Goal: Task Accomplishment & Management: Manage account settings

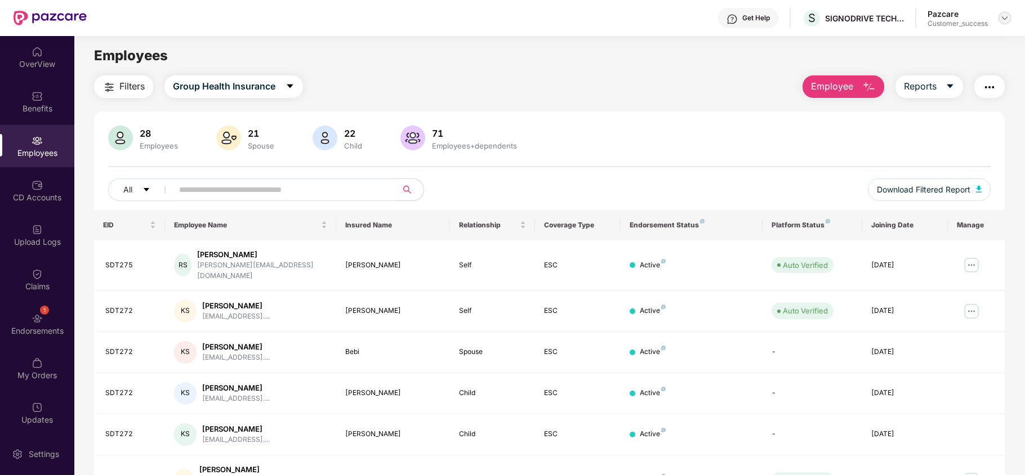
click at [999, 17] on div at bounding box center [1005, 18] width 14 height 14
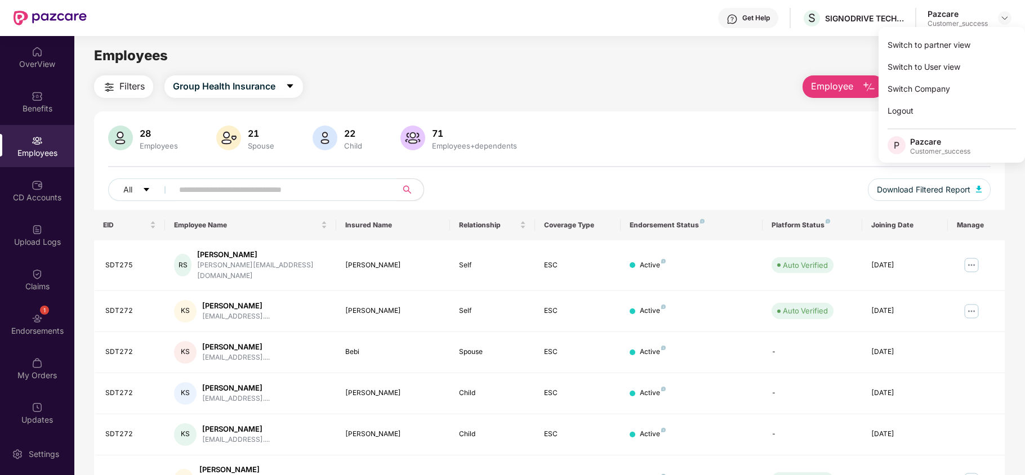
click at [336, 187] on input "text" at bounding box center [280, 189] width 202 height 17
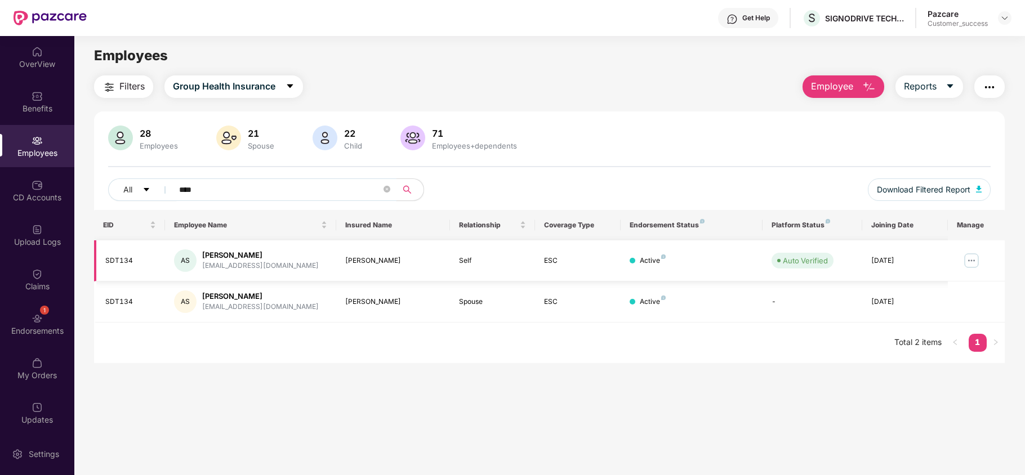
type input "****"
click at [971, 261] on img at bounding box center [971, 261] width 18 height 18
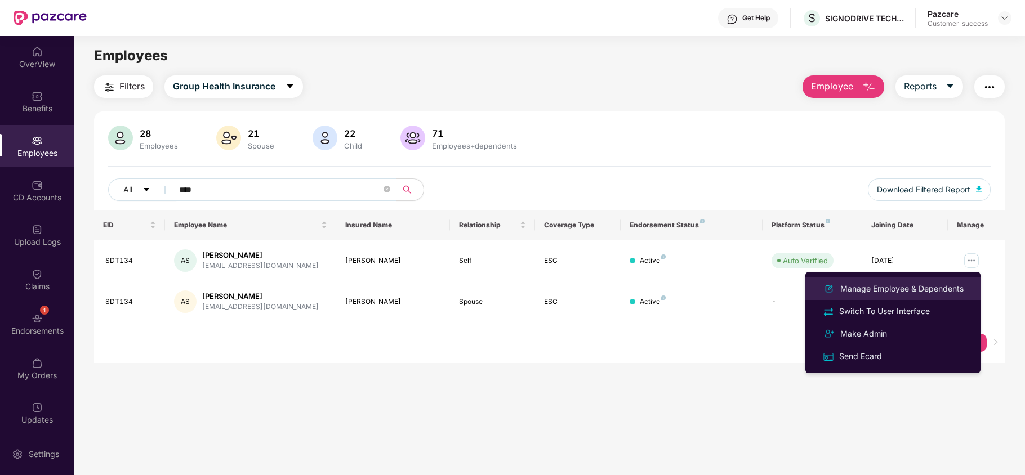
click at [856, 283] on div "Manage Employee & Dependents" at bounding box center [902, 289] width 128 height 12
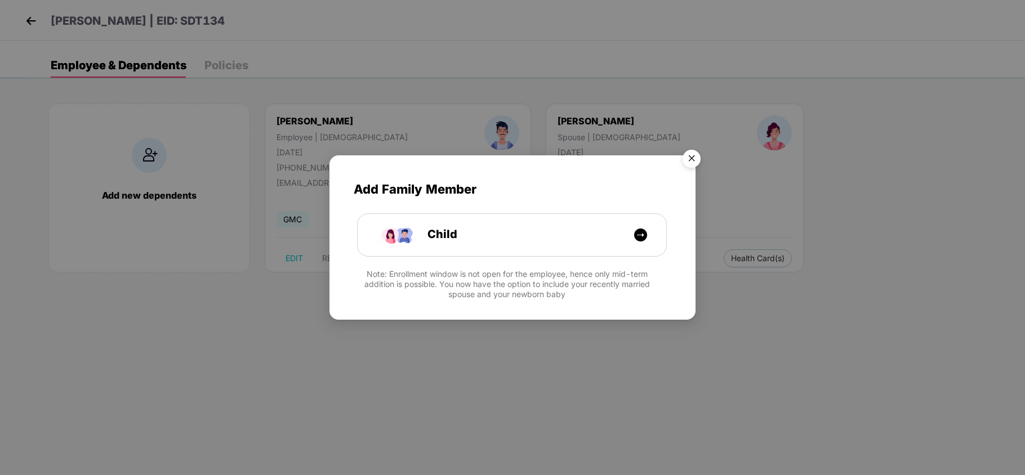
click at [683, 160] on img "Close" at bounding box center [692, 161] width 32 height 32
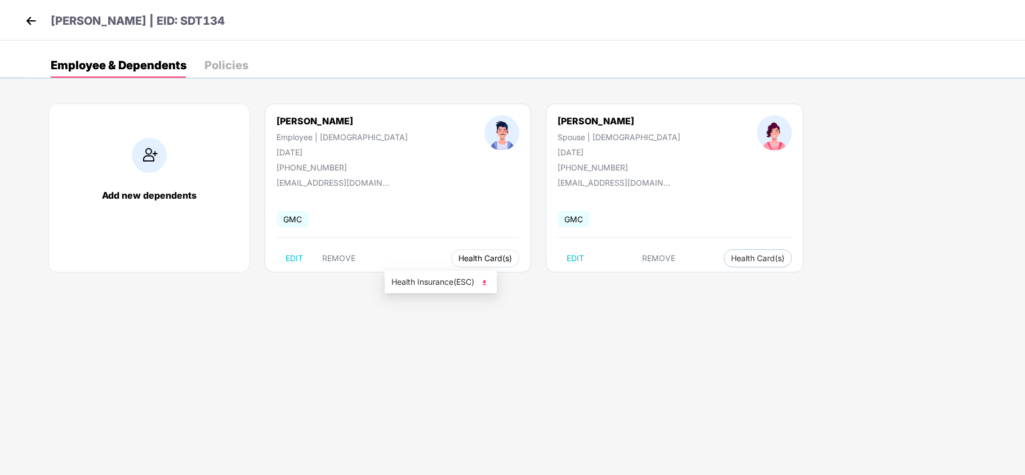
click at [458, 258] on span "Health Card(s)" at bounding box center [484, 259] width 53 height 6
click at [422, 280] on span "Health Insurance(ESC)" at bounding box center [440, 282] width 99 height 12
click at [731, 259] on span "Health Card(s)" at bounding box center [757, 259] width 53 height 6
click at [629, 281] on span "Health Insurance(ESC)" at bounding box center [666, 282] width 99 height 12
